Goal: Contribute content: Add original content to the website for others to see

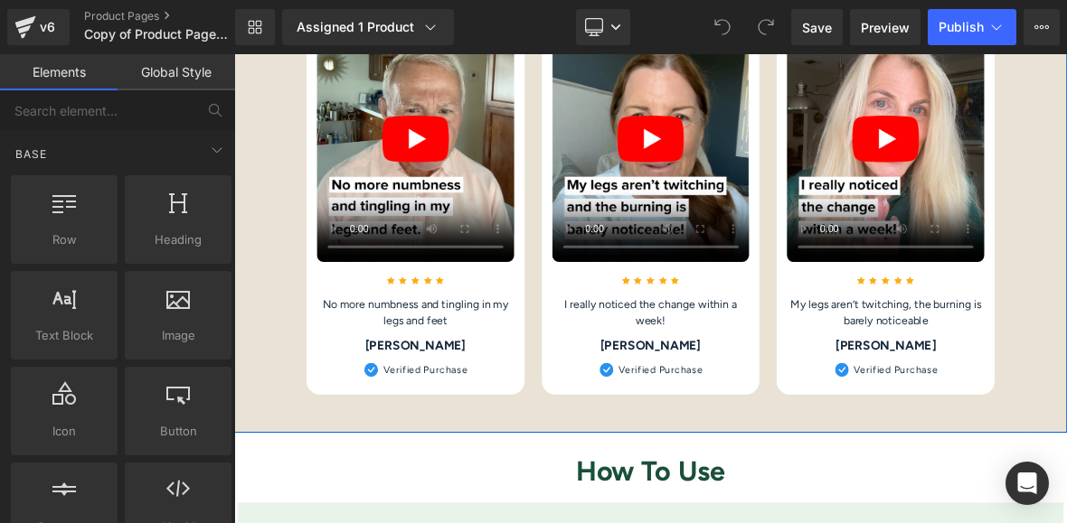
scroll to position [3575, 0]
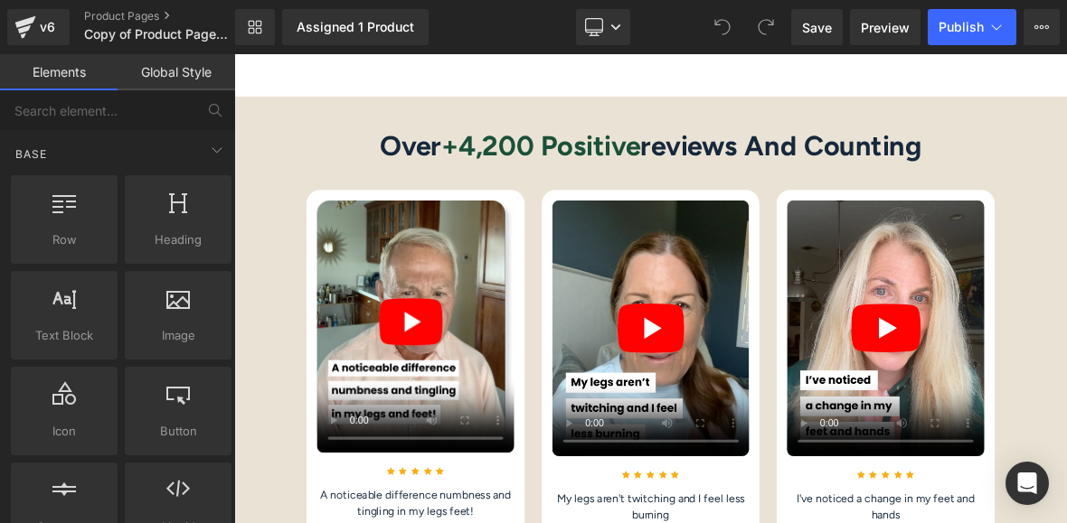
scroll to position [3546, 0]
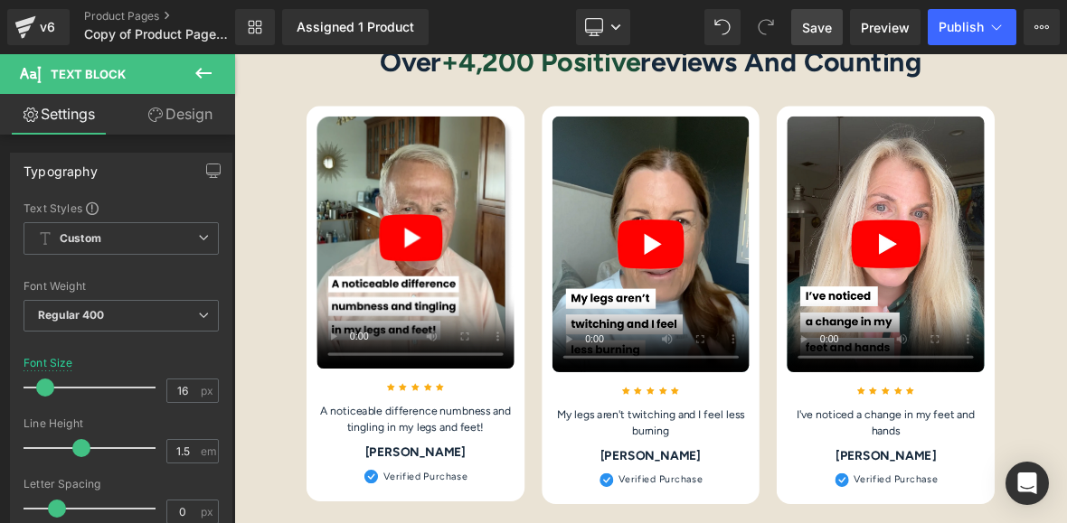
drag, startPoint x: 835, startPoint y: 31, endPoint x: 616, endPoint y: 197, distance: 275.6
click at [835, 31] on link "Save" at bounding box center [817, 27] width 52 height 36
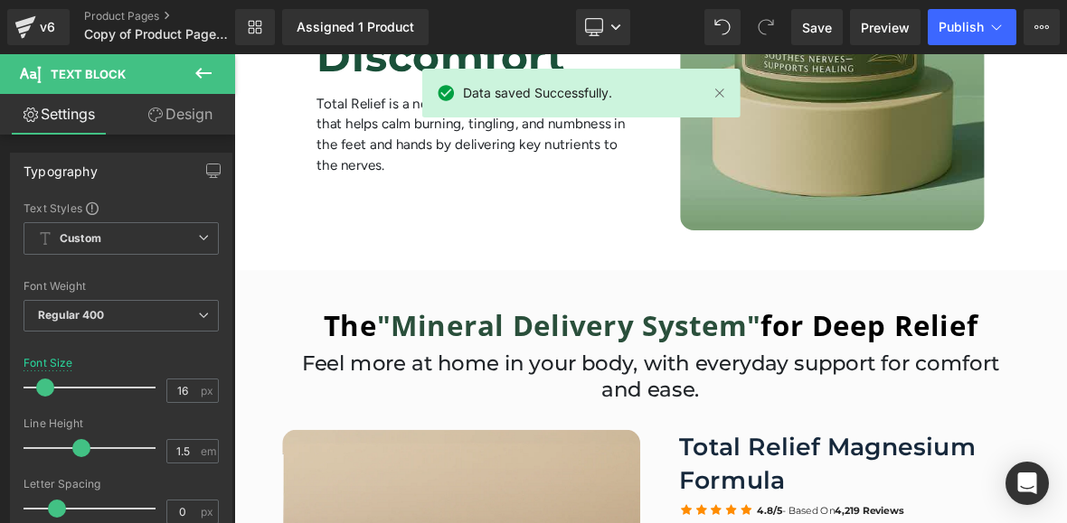
scroll to position [530, 0]
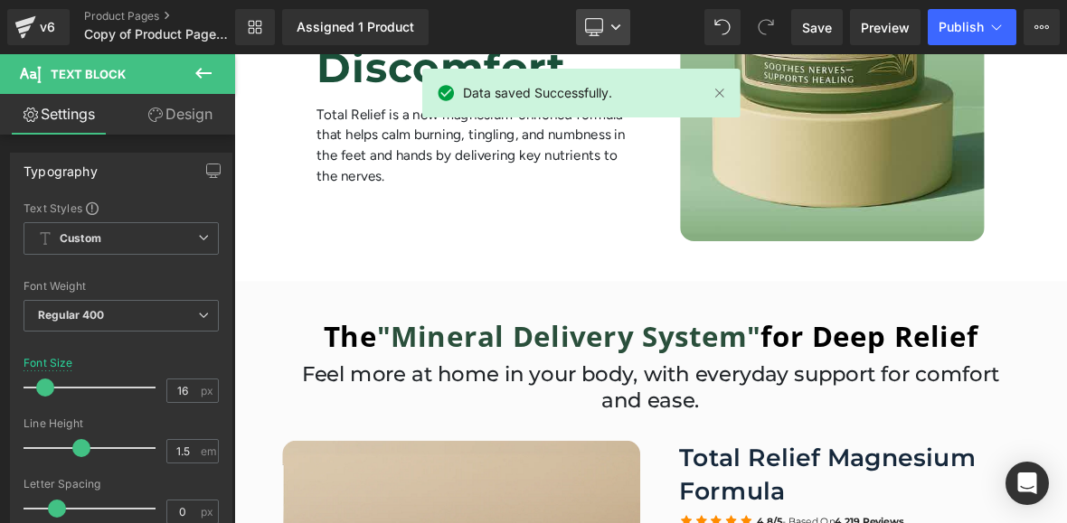
click at [605, 28] on link "Desktop" at bounding box center [603, 27] width 54 height 36
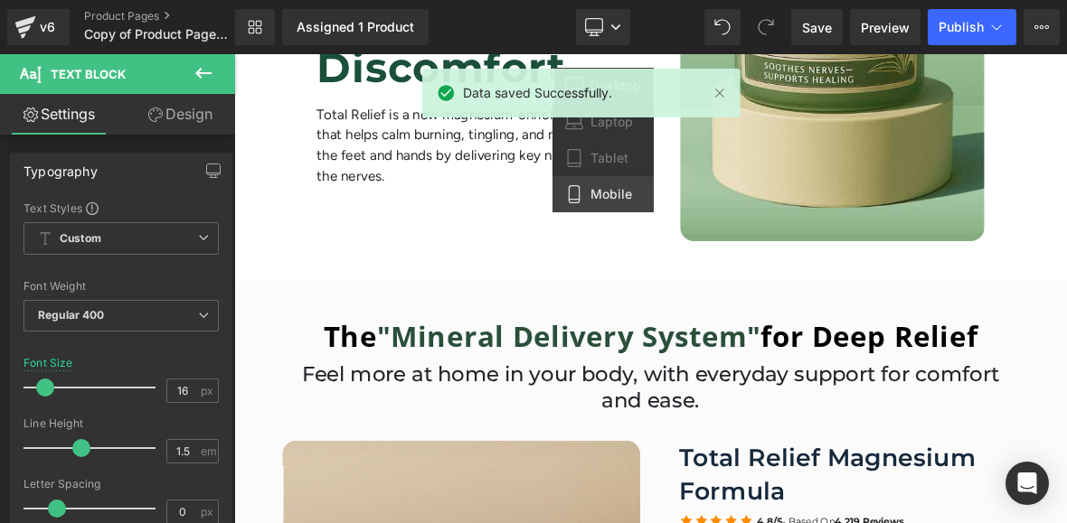
click at [623, 188] on span "Mobile" at bounding box center [611, 194] width 42 height 16
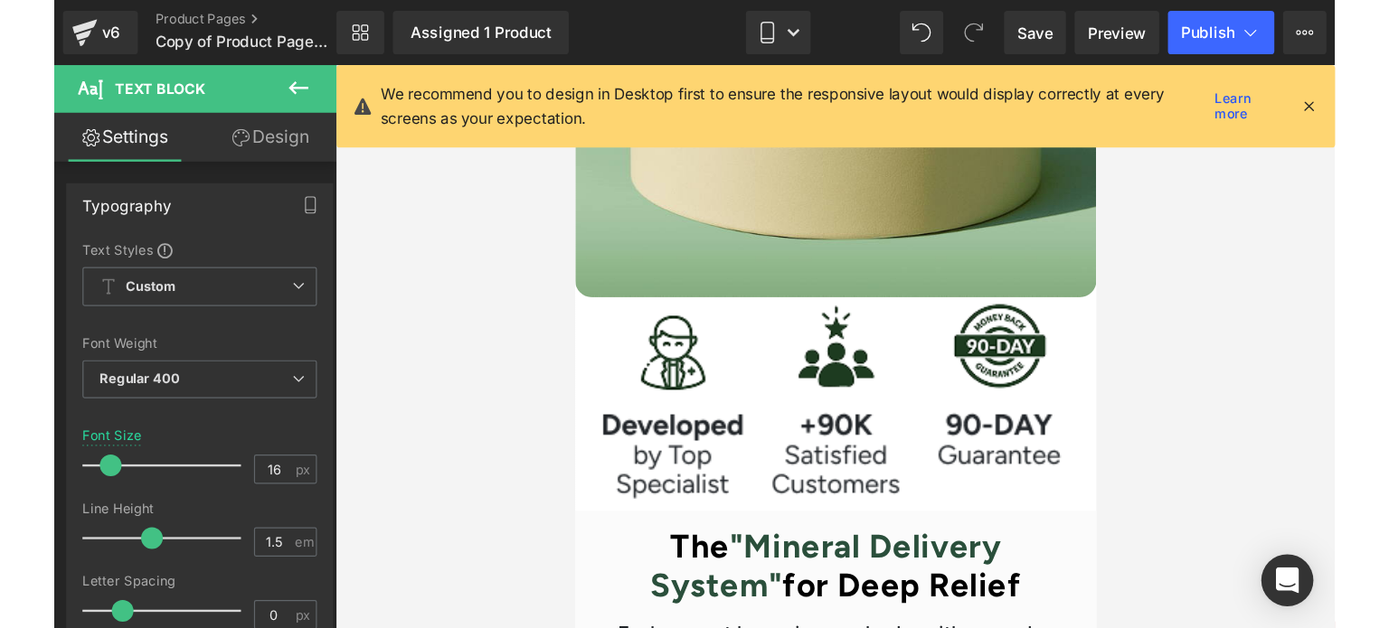
scroll to position [890, 0]
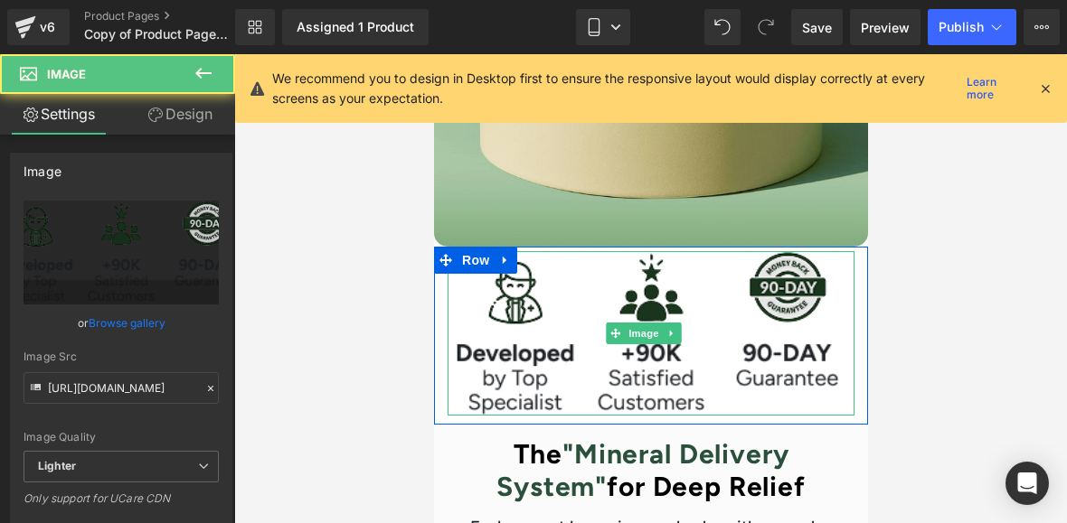
click at [546, 374] on img at bounding box center [650, 333] width 407 height 165
click at [548, 296] on img at bounding box center [650, 333] width 407 height 165
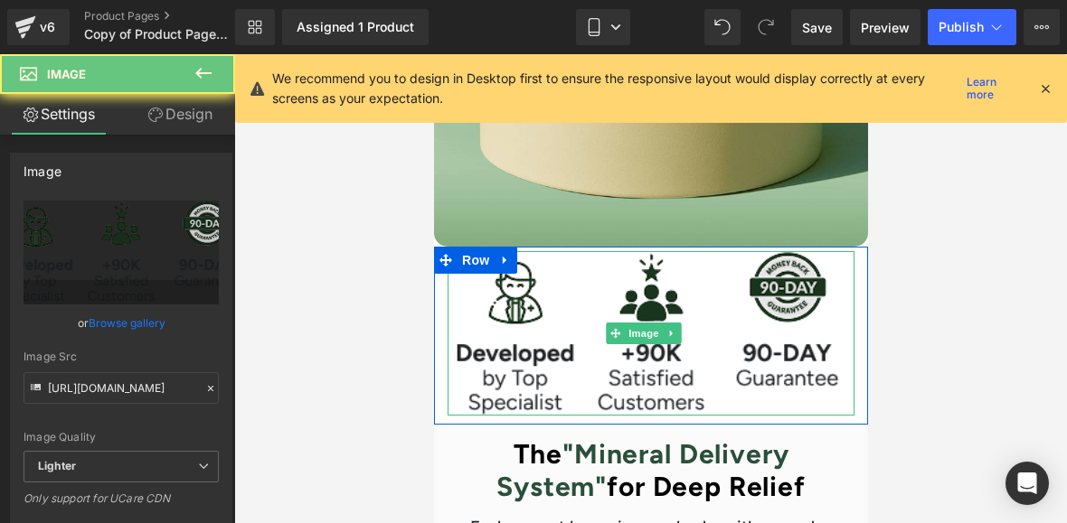
click at [548, 296] on img at bounding box center [650, 333] width 407 height 165
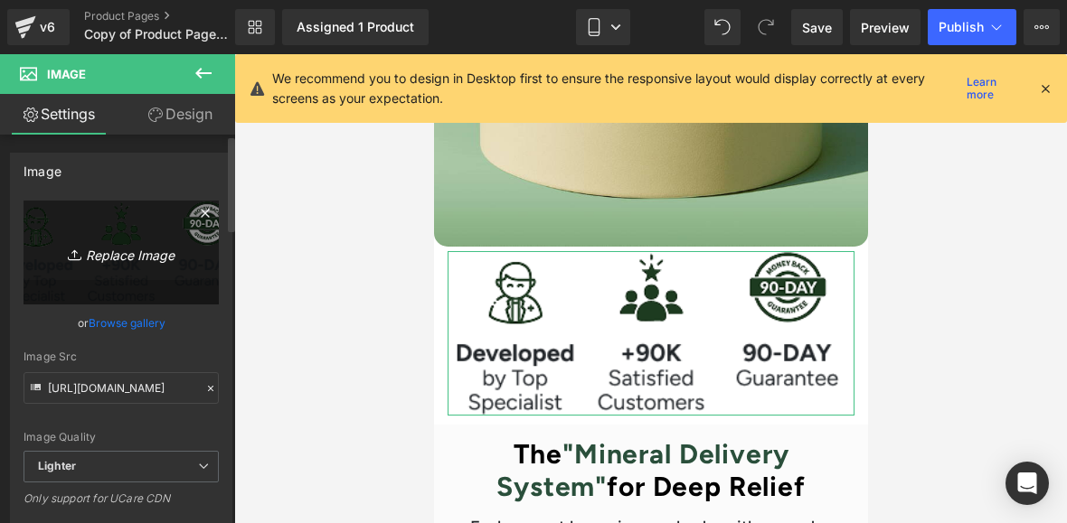
click at [120, 227] on link "Replace Image" at bounding box center [121, 253] width 195 height 104
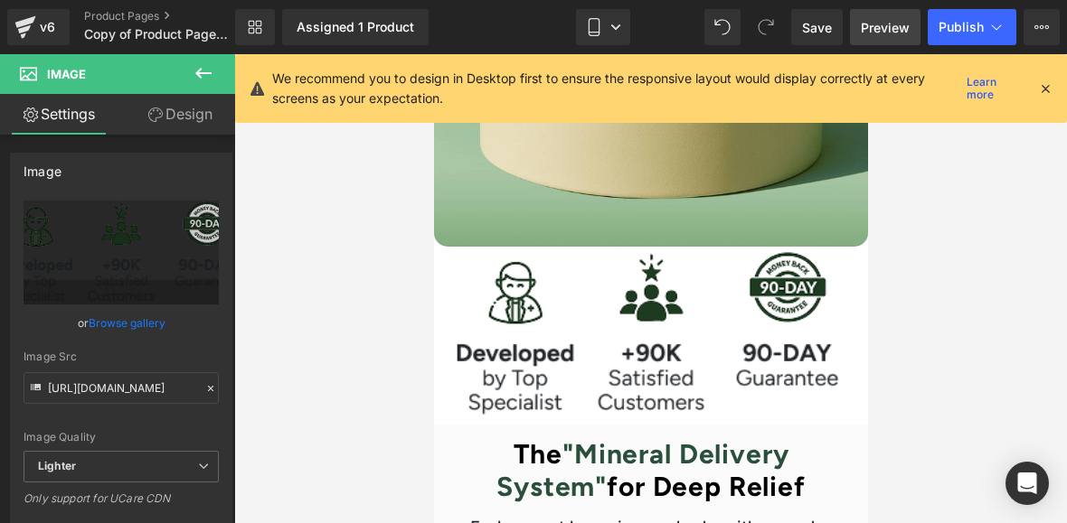
click at [893, 21] on span "Preview" at bounding box center [885, 27] width 49 height 19
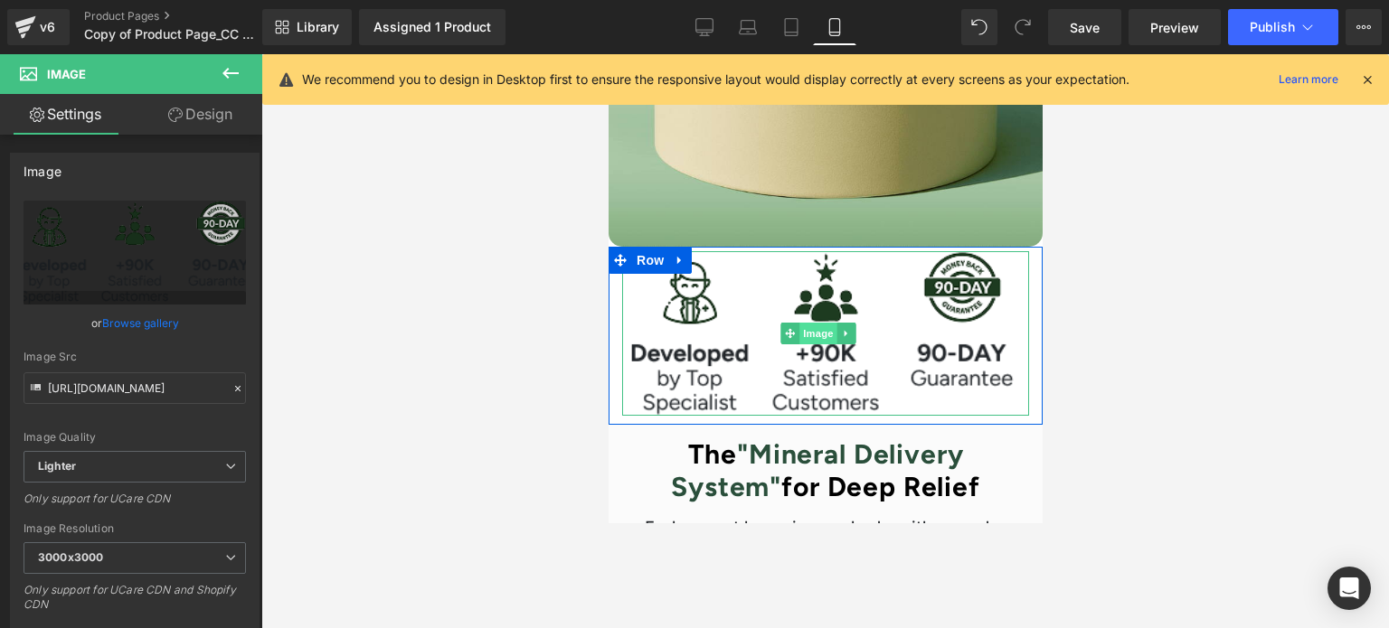
click at [820, 323] on span "Image" at bounding box center [818, 334] width 38 height 22
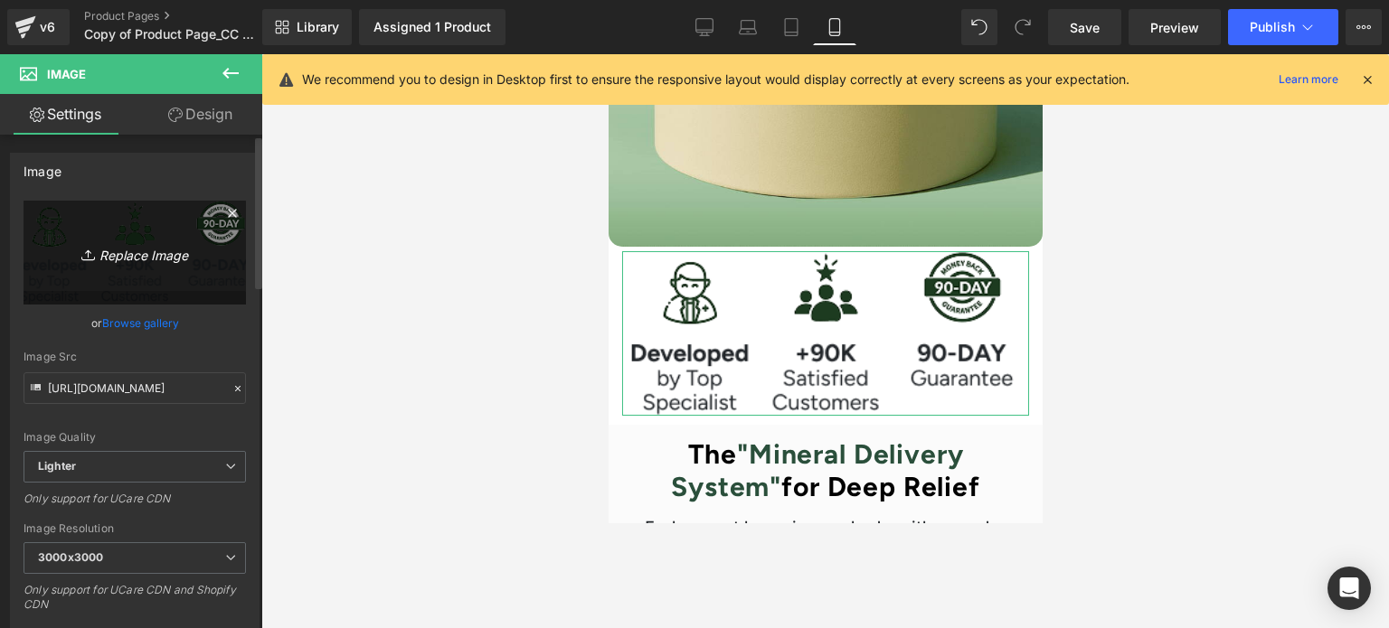
click at [118, 245] on icon "Replace Image" at bounding box center [134, 252] width 145 height 23
type input "C:\fakepath\Add a heading (3).png"
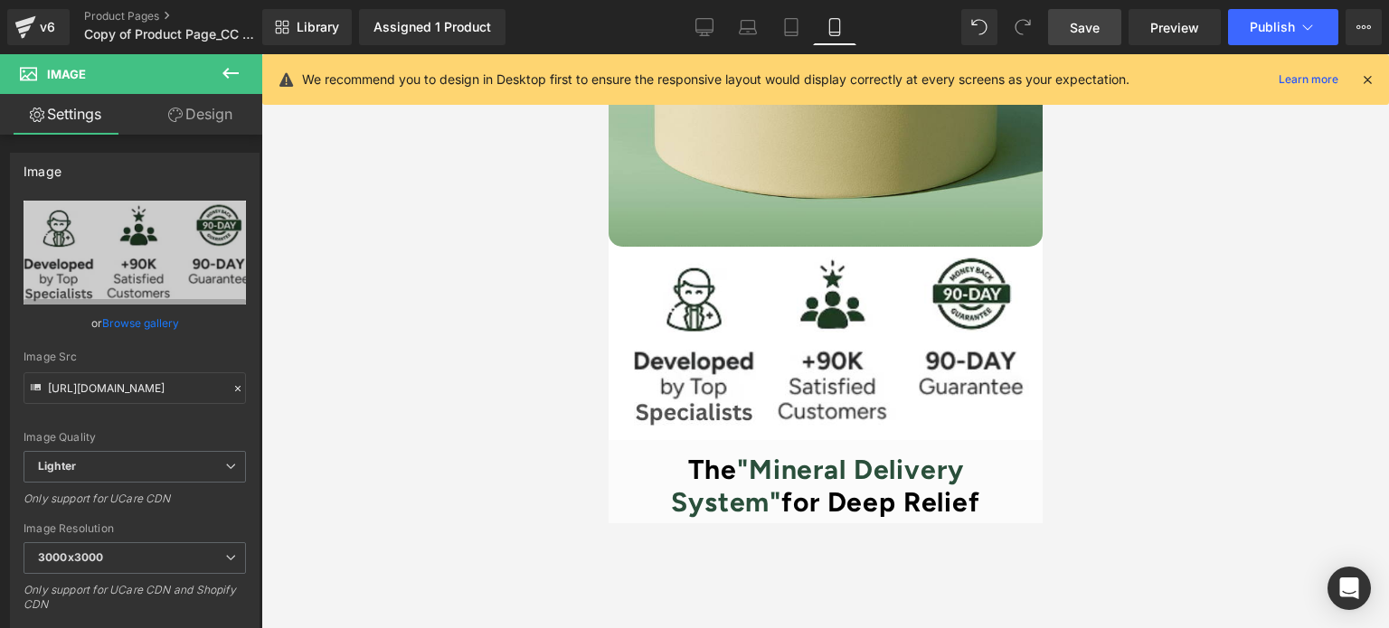
click at [1066, 18] on span "Save" at bounding box center [1085, 27] width 30 height 19
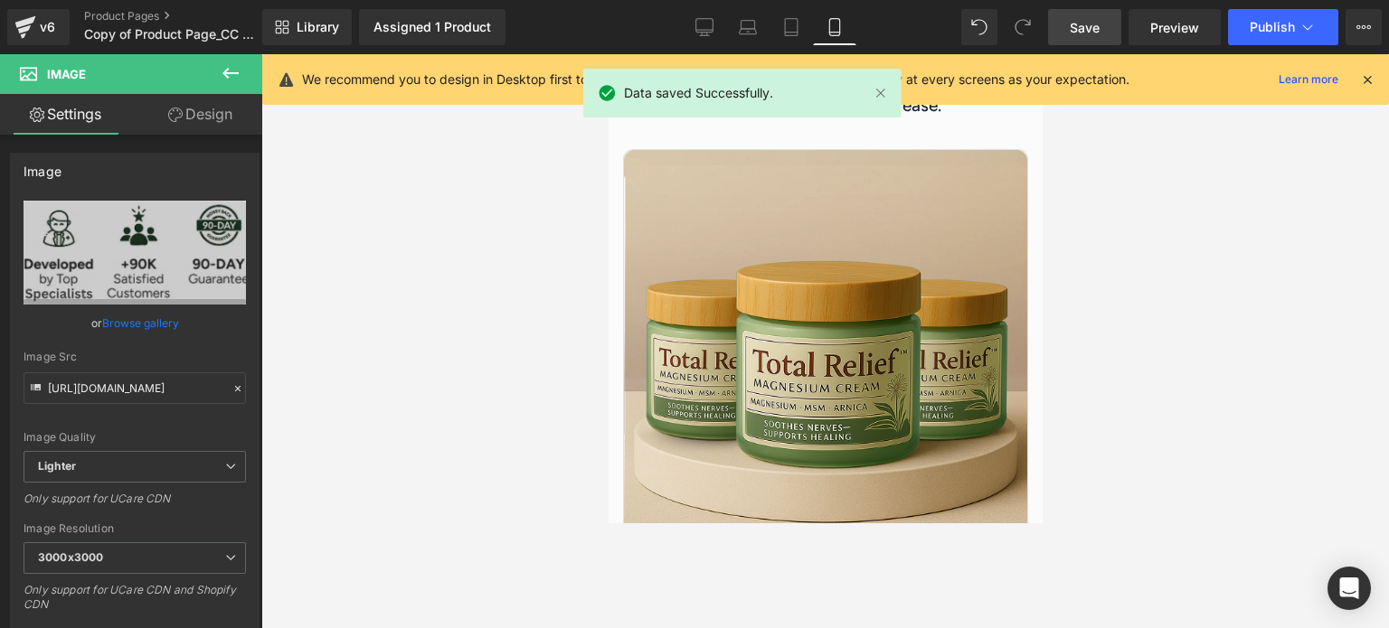
scroll to position [1634, 0]
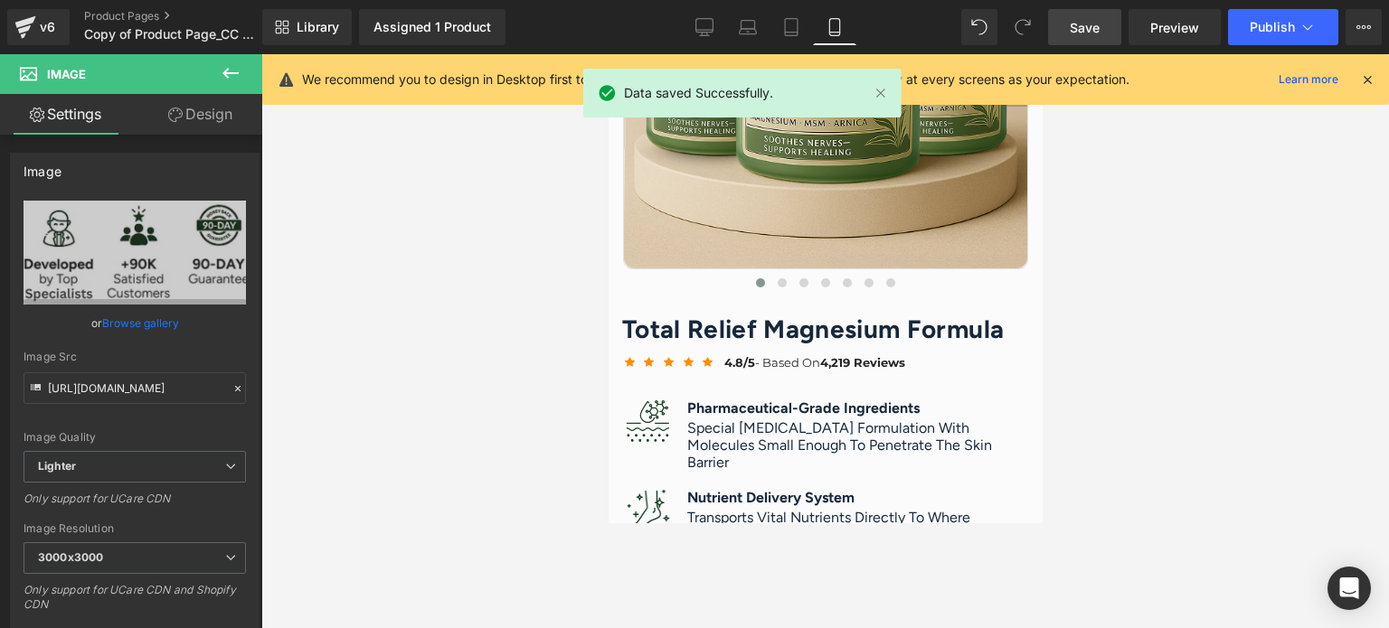
click at [1066, 56] on div "We recommend you to design in Desktop first to ensure the responsive layout wou…" at bounding box center [825, 79] width 1127 height 51
click at [1066, 35] on span "Preview" at bounding box center [1174, 27] width 49 height 19
